Goal: Task Accomplishment & Management: Manage account settings

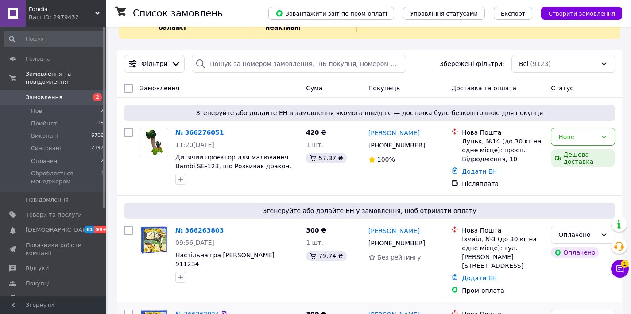
scroll to position [183, 0]
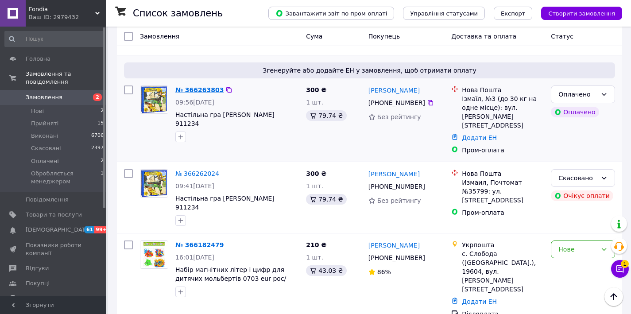
click at [196, 89] on link "№ 366263803" at bounding box center [199, 89] width 48 height 7
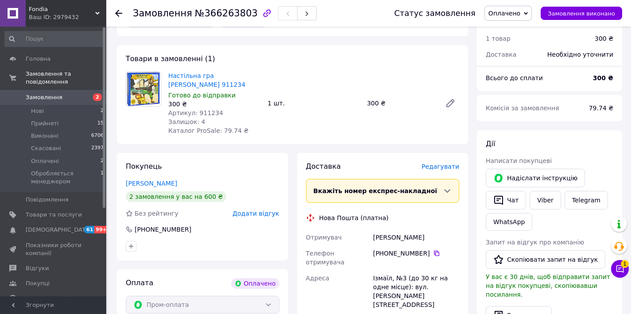
scroll to position [272, 0]
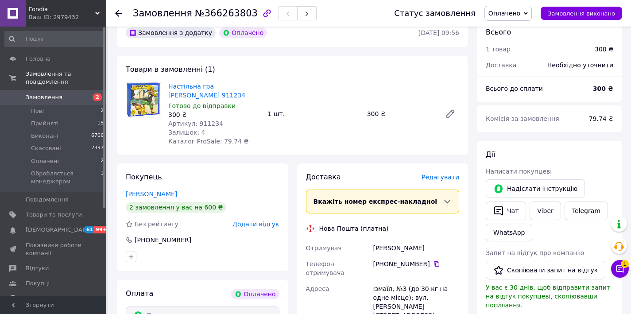
click at [205, 120] on span "Артикул: 911234" at bounding box center [195, 123] width 55 height 7
copy span "911234"
click at [548, 201] on link "Viber" at bounding box center [545, 210] width 31 height 19
click at [578, 201] on link "Telegram" at bounding box center [586, 210] width 43 height 19
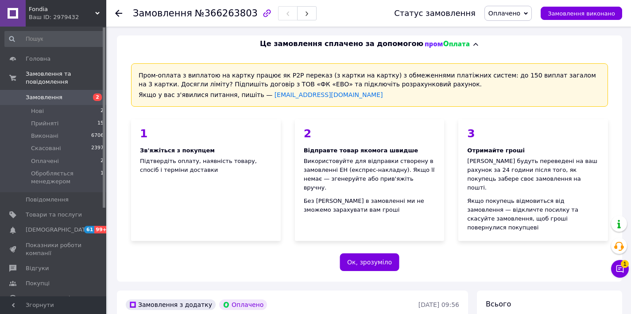
scroll to position [272, 0]
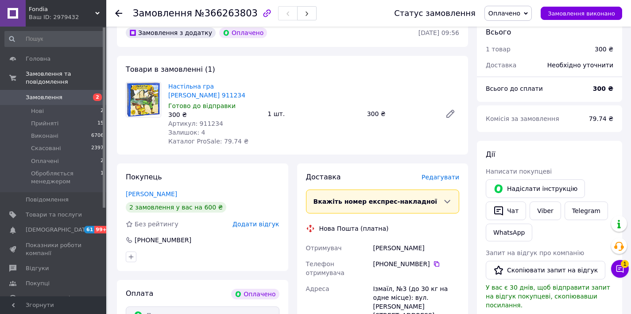
click at [516, 17] on span "Оплачено" at bounding box center [507, 13] width 47 height 15
click at [523, 74] on li "Обробляється менеджером" at bounding box center [531, 70] width 93 height 13
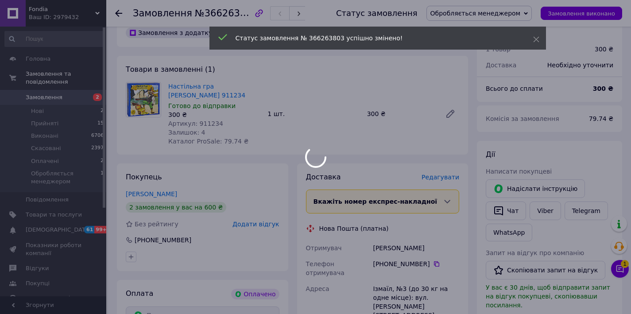
click at [60, 216] on div at bounding box center [315, 157] width 631 height 314
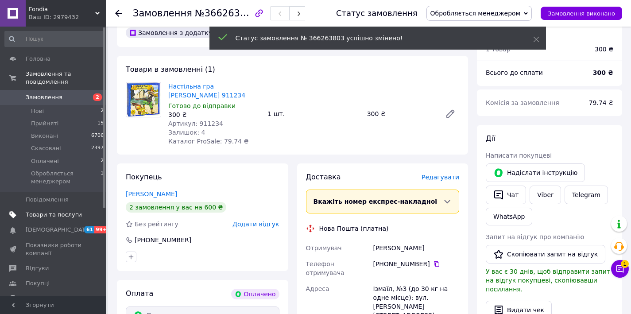
click at [61, 217] on span "Товари та послуги" at bounding box center [54, 215] width 56 height 8
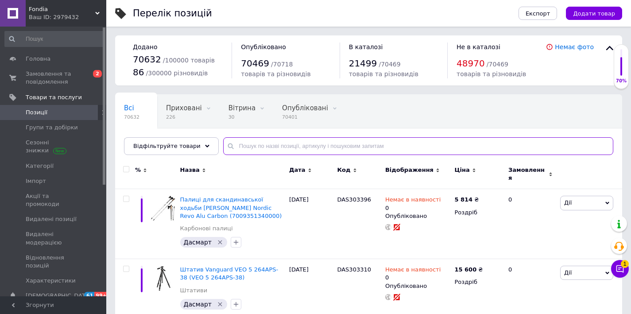
click at [293, 146] on input "text" at bounding box center [418, 146] width 390 height 18
paste input "911234"
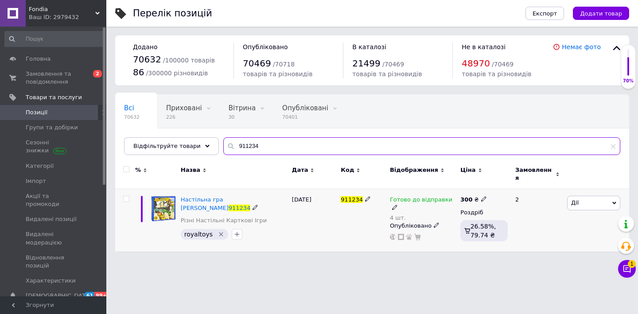
type input "911234"
click at [481, 196] on icon at bounding box center [483, 198] width 5 height 5
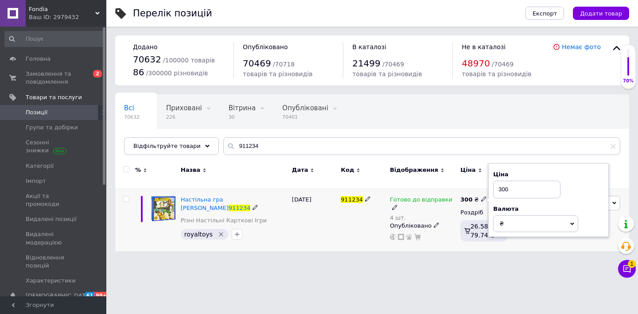
click at [520, 181] on input "300" at bounding box center [526, 190] width 67 height 18
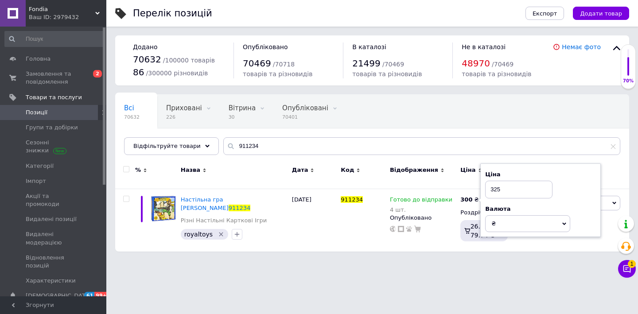
type input "325"
click at [393, 260] on html "Fondia Ваш ID: 2979432 Сайт Fondia Кабінет покупця Перевірити стан системи Стор…" at bounding box center [319, 130] width 638 height 260
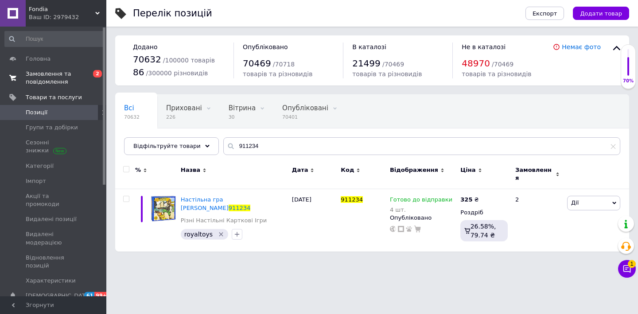
click at [47, 79] on span "Замовлення та повідомлення" at bounding box center [54, 78] width 56 height 16
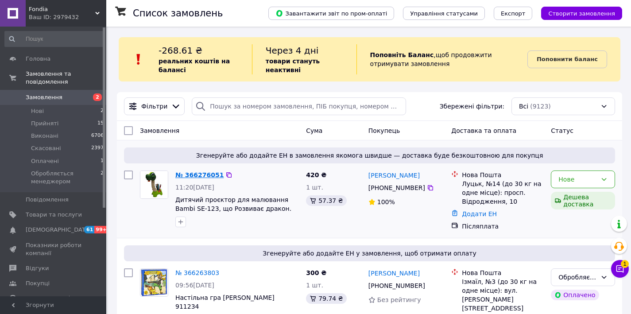
click at [182, 176] on link "№ 366276051" at bounding box center [199, 174] width 48 height 7
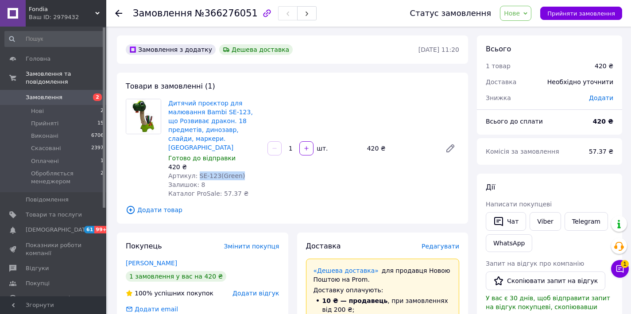
drag, startPoint x: 235, startPoint y: 167, endPoint x: 197, endPoint y: 166, distance: 38.5
click at [197, 171] on div "Артикул: SE-123(Green)" at bounding box center [214, 175] width 92 height 9
copy span "SE-123(Green)"
click at [520, 11] on span "Нове" at bounding box center [512, 13] width 16 height 7
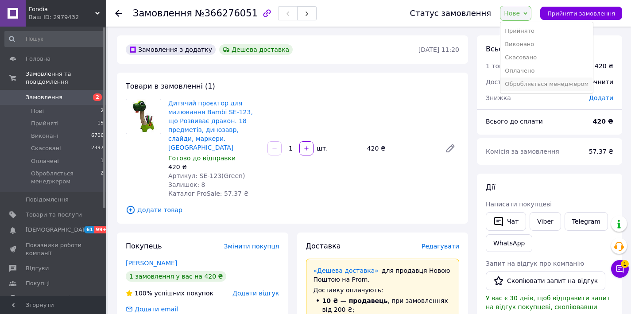
click at [523, 84] on li "Обробляється менеджером" at bounding box center [546, 83] width 93 height 13
click at [542, 222] on link "Viber" at bounding box center [545, 221] width 31 height 19
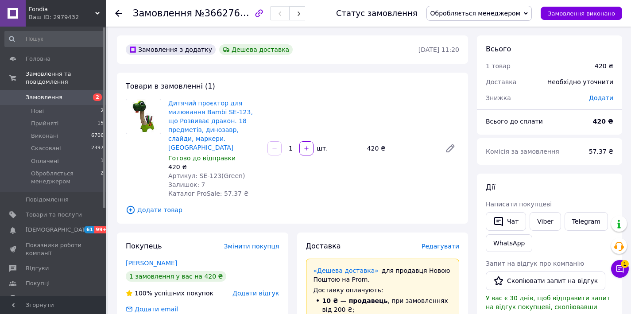
click at [210, 15] on span "№366276051" at bounding box center [226, 13] width 63 height 11
copy span "366276051"
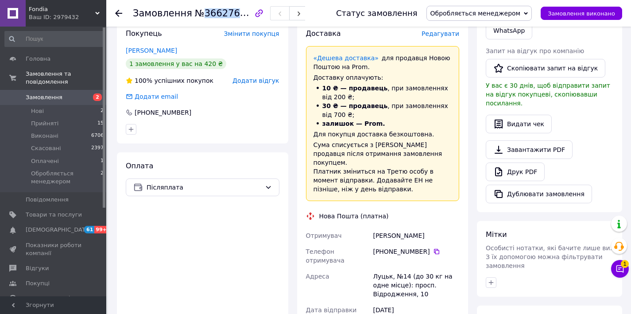
scroll to position [260, 0]
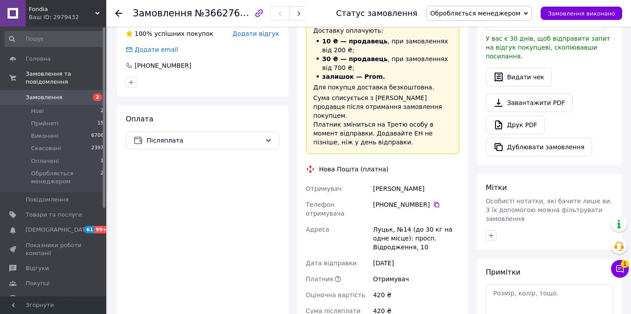
click at [398, 221] on div "Луцьк, №14 (до 30 кг на одне місце): просп. Відродження, 10" at bounding box center [416, 238] width 90 height 34
copy div "Луцьк, №14 (до 30 кг на одне місце): просп. Відродження, 10"
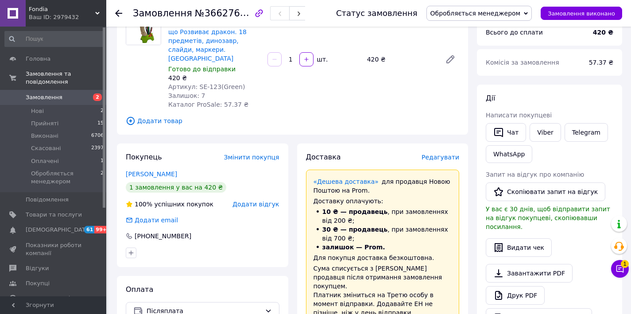
scroll to position [0, 0]
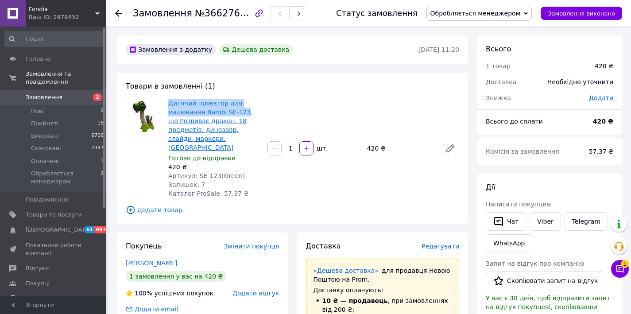
drag, startPoint x: 167, startPoint y: 99, endPoint x: 244, endPoint y: 109, distance: 77.2
click at [244, 109] on div "Дитячий проєктор для малювання Bambi SE-123, що Розвиває дракон. 18 предметів, …" at bounding box center [214, 148] width 99 height 103
copy link "Дитячий проєктор для малювання Bambi SE-123"
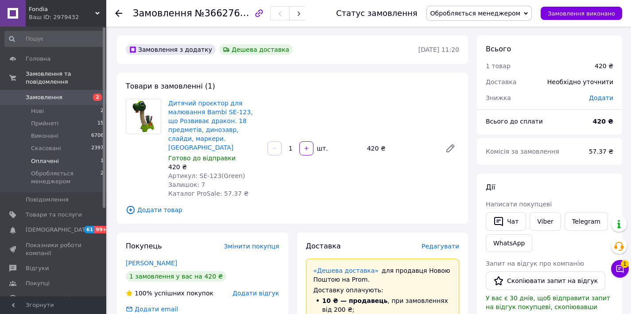
click at [58, 164] on li "Оплачені 1" at bounding box center [54, 161] width 109 height 12
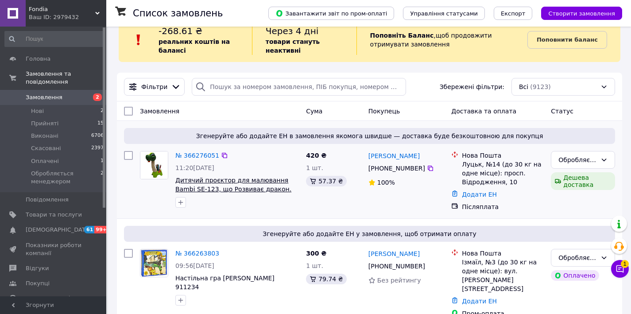
scroll to position [68, 0]
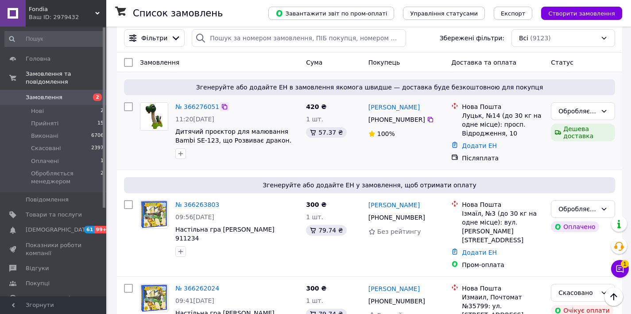
click at [223, 105] on icon at bounding box center [224, 106] width 5 height 5
click at [186, 102] on div "№ 366276051" at bounding box center [197, 106] width 46 height 11
click at [186, 105] on link "№ 366276051" at bounding box center [197, 106] width 44 height 7
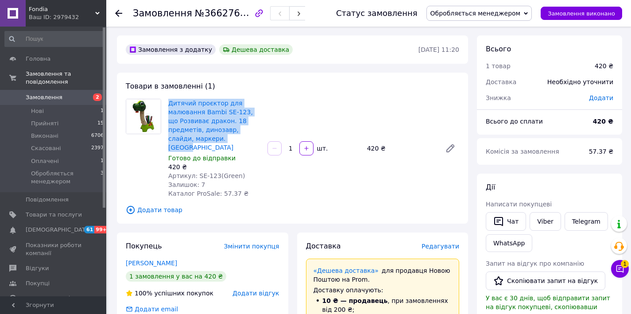
drag, startPoint x: 234, startPoint y: 140, endPoint x: 168, endPoint y: 98, distance: 78.1
click at [168, 98] on div "Дитячий проєктор для малювання Bambi SE-123, що Розвиває дракон. 18 предметів, …" at bounding box center [214, 148] width 99 height 103
copy link "Дитячий проєктор для малювання Bambi SE-123, що Розвиває дракон. 18 предметів, …"
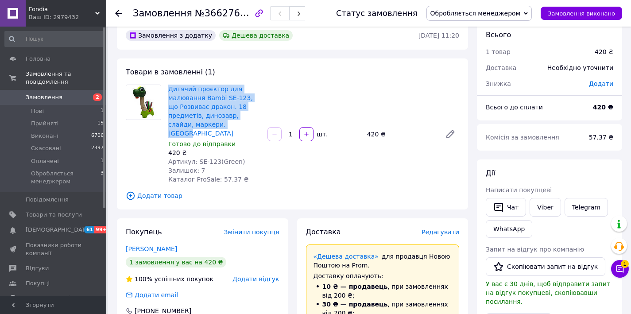
scroll to position [121, 0]
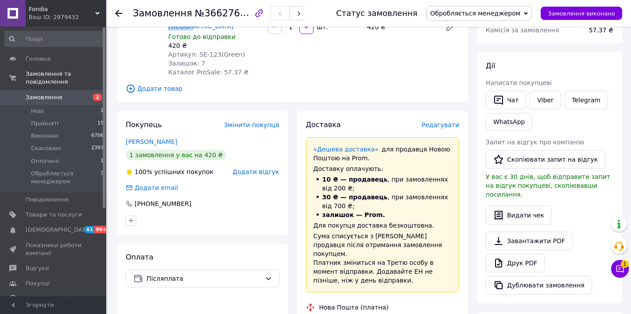
drag, startPoint x: 488, startPoint y: 13, endPoint x: 465, endPoint y: 26, distance: 26.8
click at [487, 14] on span "Обробляється менеджером" at bounding box center [475, 13] width 90 height 7
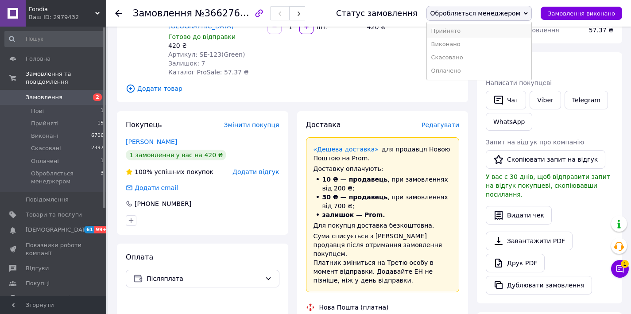
click at [463, 27] on li "Прийнято" at bounding box center [479, 30] width 105 height 13
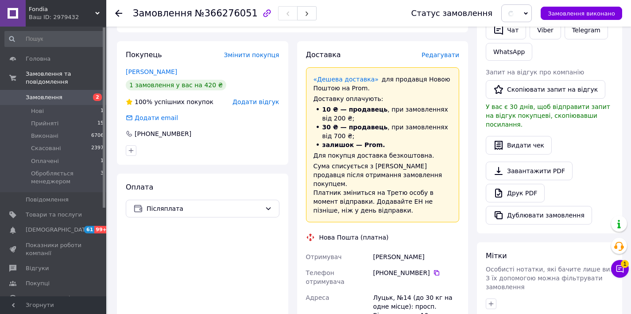
scroll to position [300, 0]
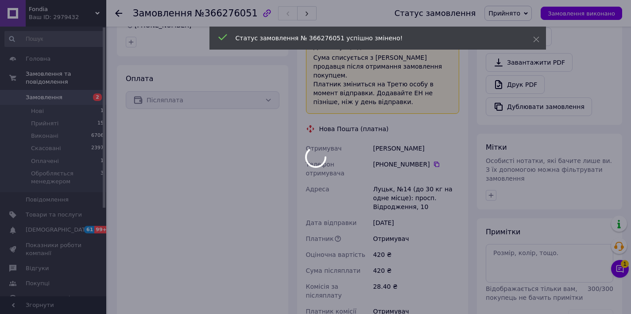
click at [393, 128] on div at bounding box center [315, 157] width 631 height 314
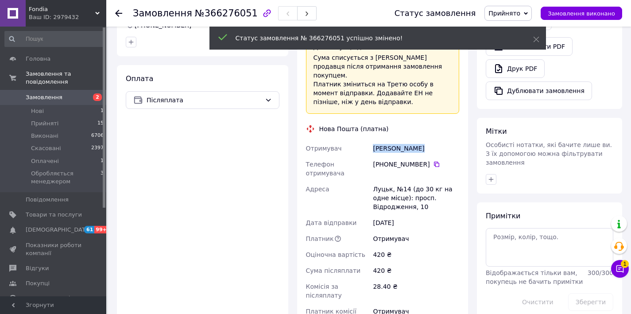
click at [393, 140] on div "Герасимюк Віталій" at bounding box center [416, 148] width 90 height 16
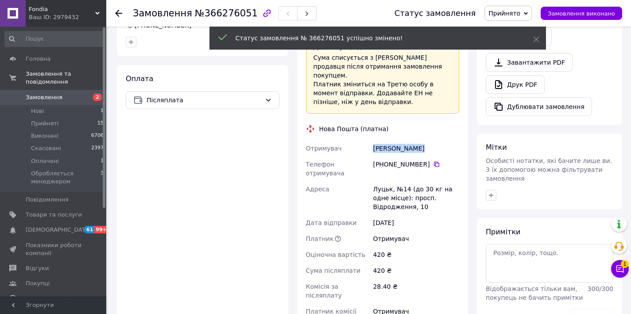
click at [394, 140] on div "Герасимюк Віталій" at bounding box center [416, 148] width 90 height 16
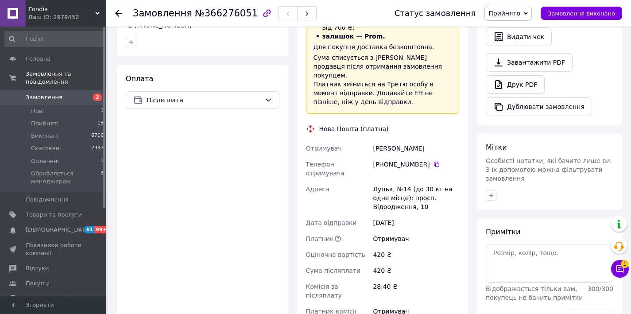
click at [380, 181] on div "Луцьк, №14 (до 30 кг на одне місце): просп. Відродження, 10" at bounding box center [416, 198] width 90 height 34
copy div "Луцьк"
click at [435, 162] on icon at bounding box center [436, 164] width 5 height 5
click at [380, 140] on div "Герасимюк Віталій" at bounding box center [416, 148] width 90 height 16
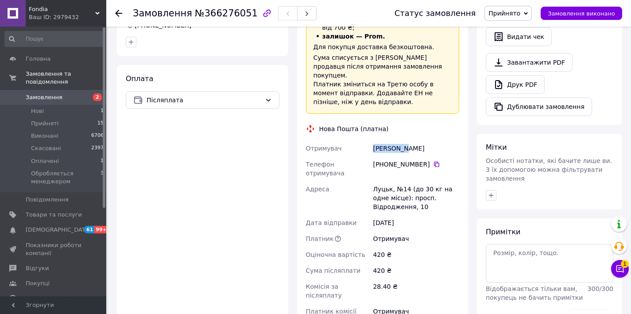
click at [380, 140] on div "Герасимюк Віталій" at bounding box center [416, 148] width 90 height 16
copy div "Герасимюк Віталій"
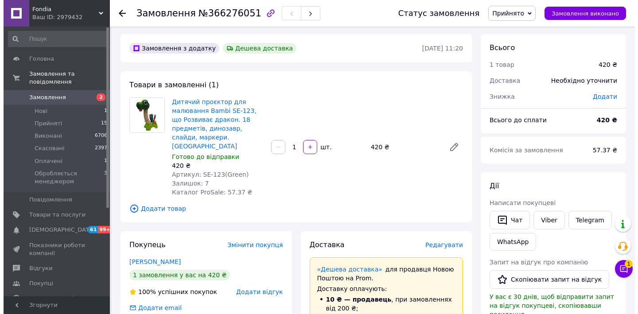
scroll to position [0, 0]
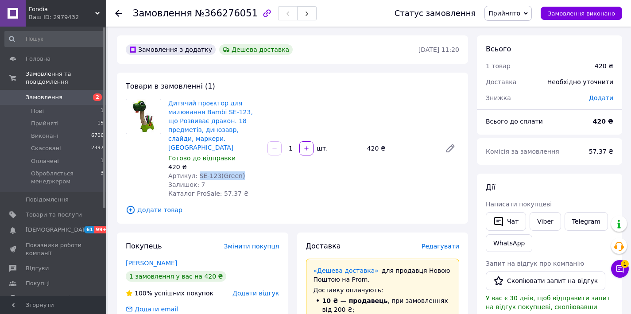
drag, startPoint x: 245, startPoint y: 167, endPoint x: 196, endPoint y: 166, distance: 49.2
click at [196, 171] on div "Артикул: SE-123(Green)" at bounding box center [214, 175] width 92 height 9
copy span "SE-123(Green)"
click at [55, 214] on span "Товари та послуги" at bounding box center [54, 215] width 56 height 8
